Goal: Transaction & Acquisition: Purchase product/service

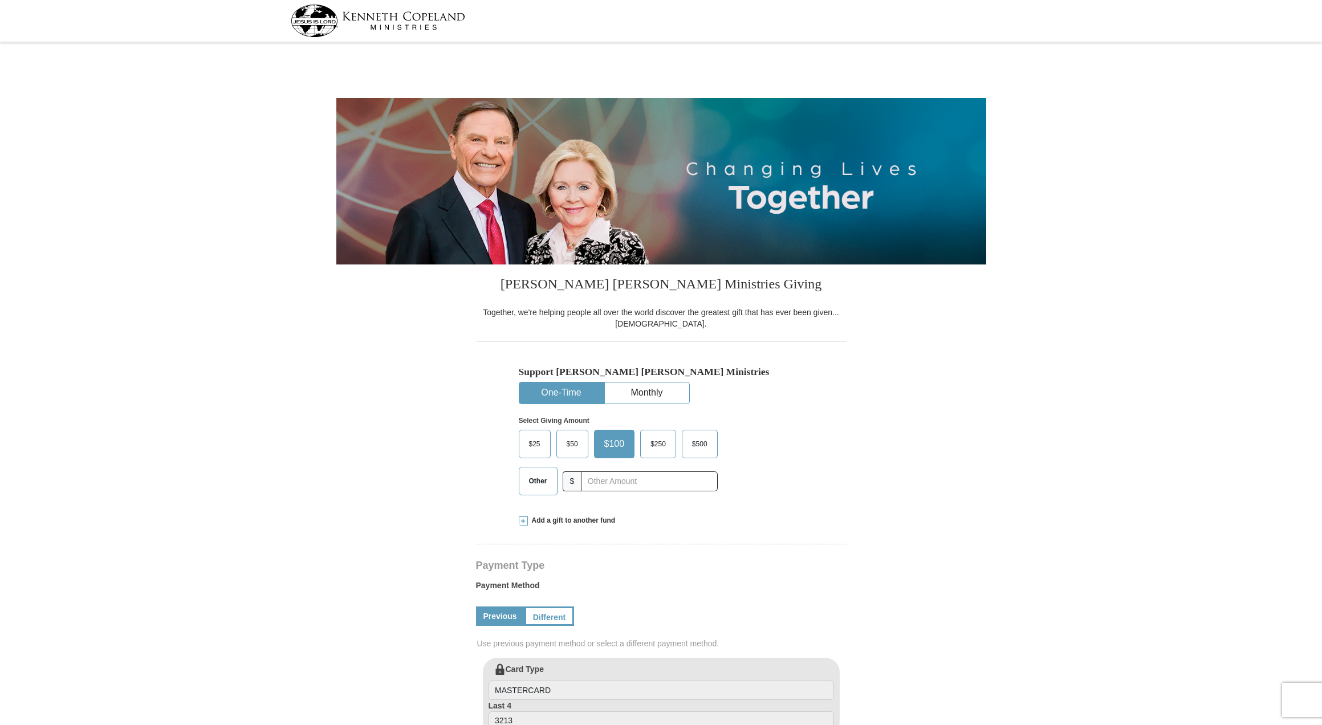
select select "MN"
click at [558, 518] on span "Add a gift to another fund" at bounding box center [572, 521] width 88 height 10
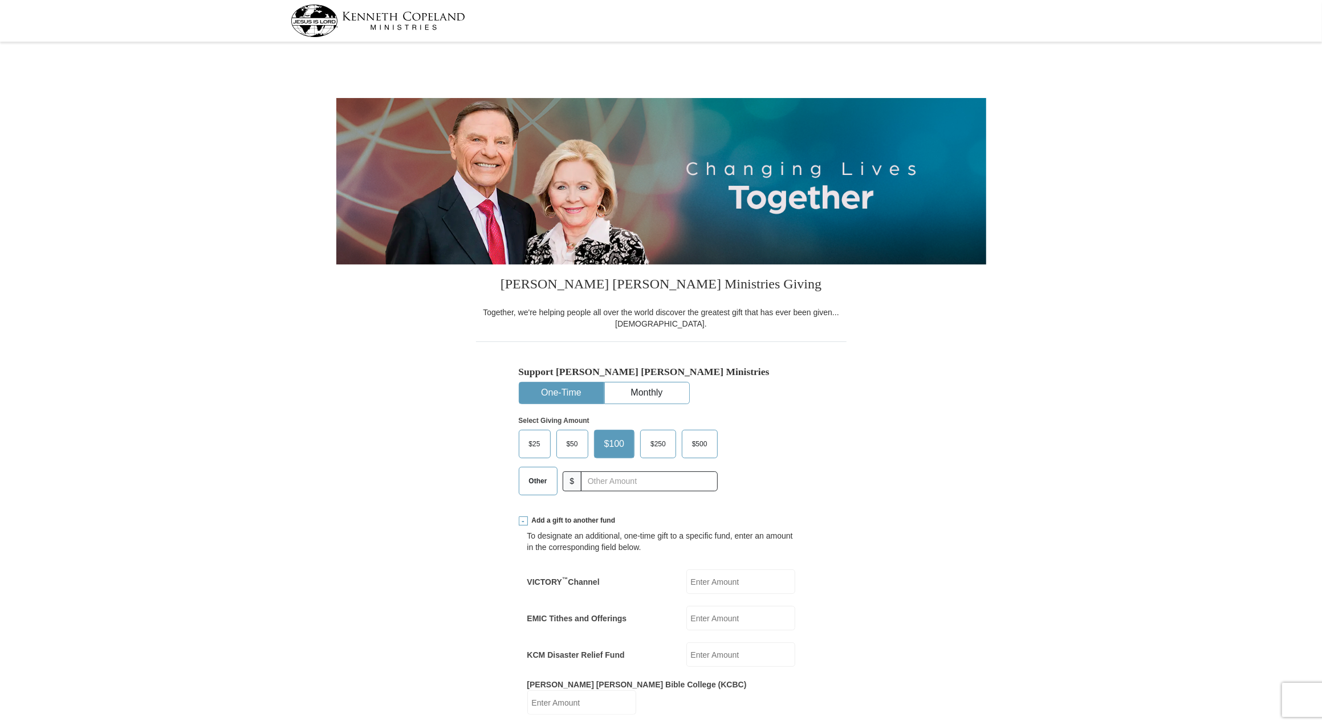
click at [718, 617] on input "EMIC Tithes and Offerings" at bounding box center [740, 618] width 109 height 25
type input "576"
click at [543, 483] on span "Other" at bounding box center [538, 481] width 30 height 17
click at [0, 0] on input "Other" at bounding box center [0, 0] width 0 height 0
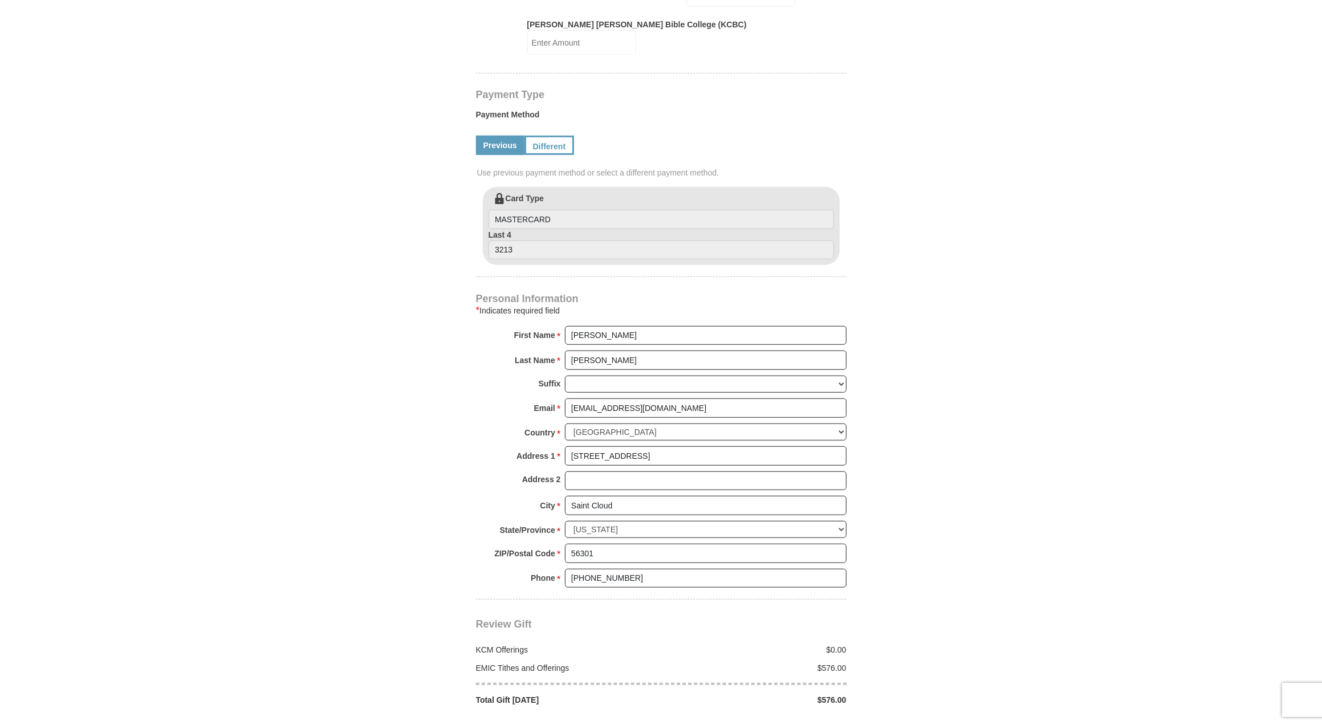
scroll to position [666, 0]
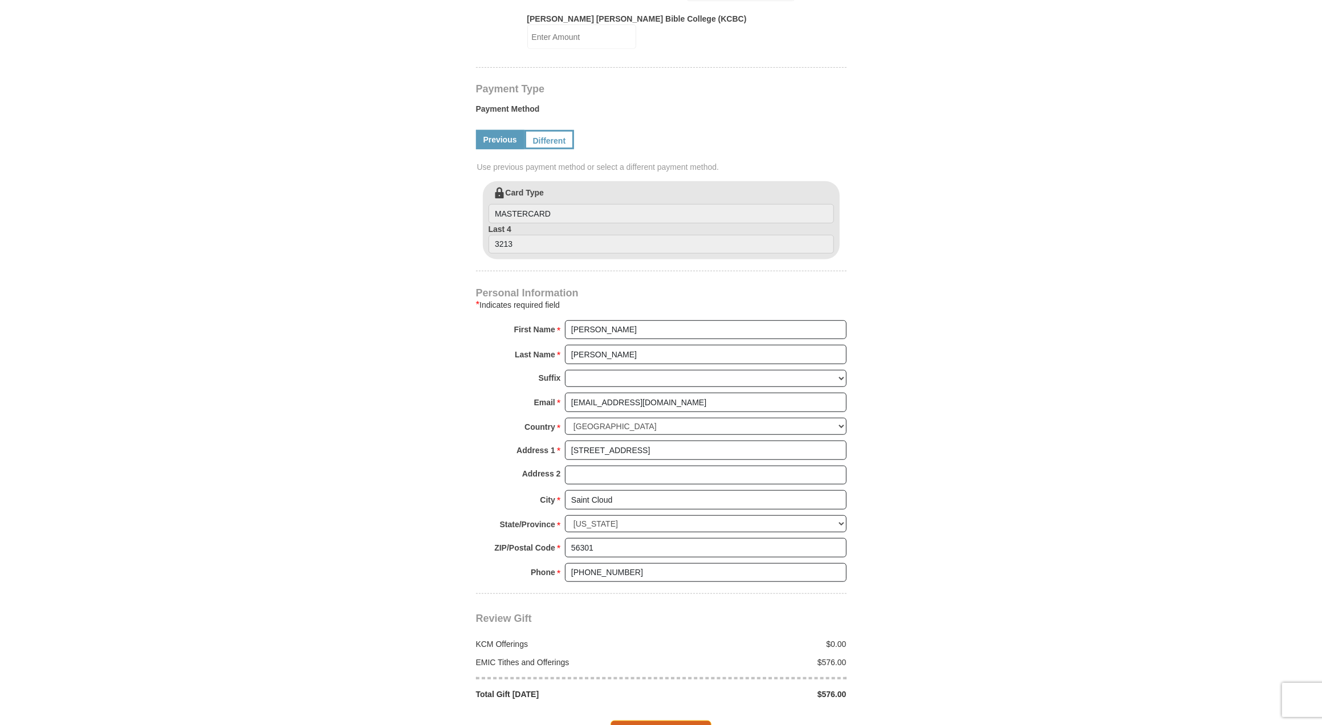
click at [654, 721] on span "Complete Your Gift" at bounding box center [661, 733] width 101 height 24
